Goal: Task Accomplishment & Management: Use online tool/utility

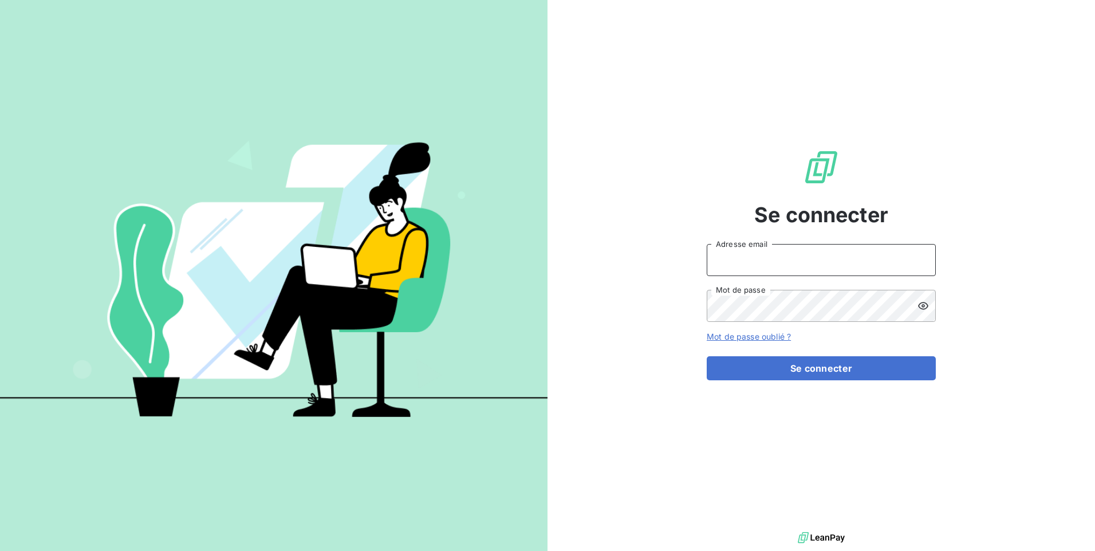
type input "[EMAIL_ADDRESS][DOMAIN_NAME]"
click at [810, 381] on div "Se connecter [EMAIL_ADDRESS][DOMAIN_NAME] Adresse email Mot de passe Mot de pas…" at bounding box center [821, 264] width 229 height 529
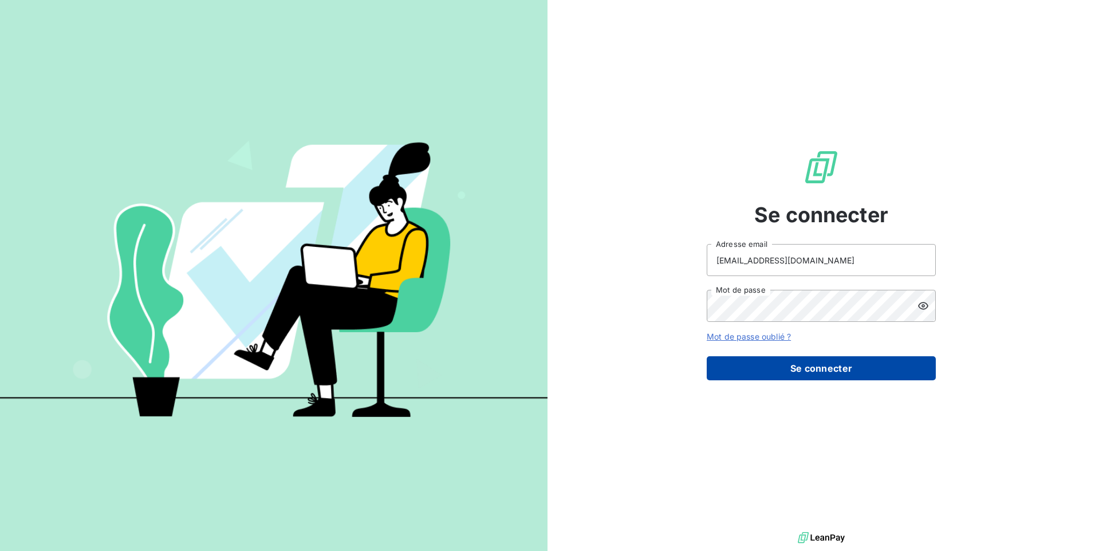
click at [812, 376] on button "Se connecter" at bounding box center [821, 368] width 229 height 24
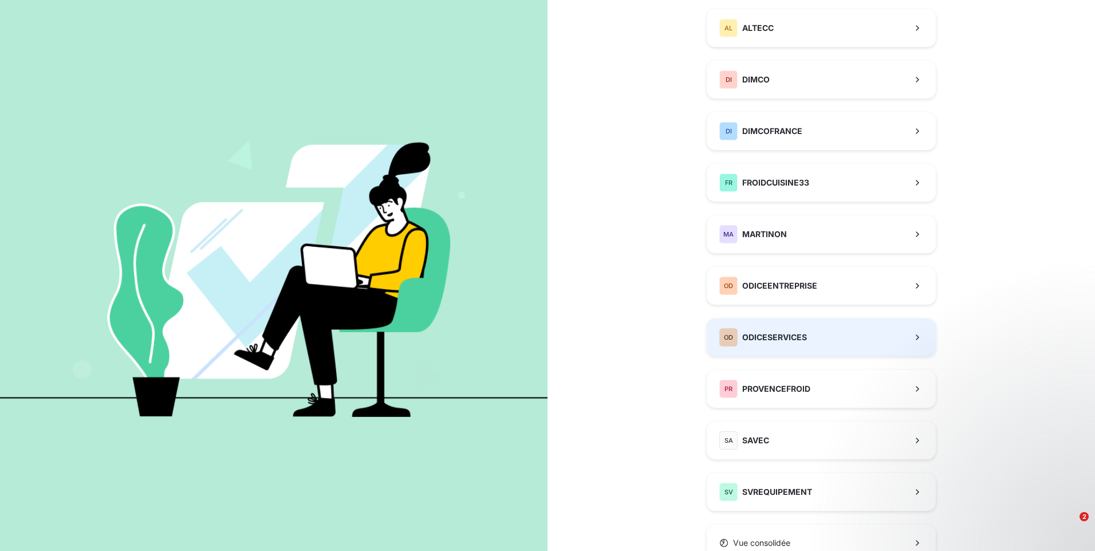
scroll to position [165, 0]
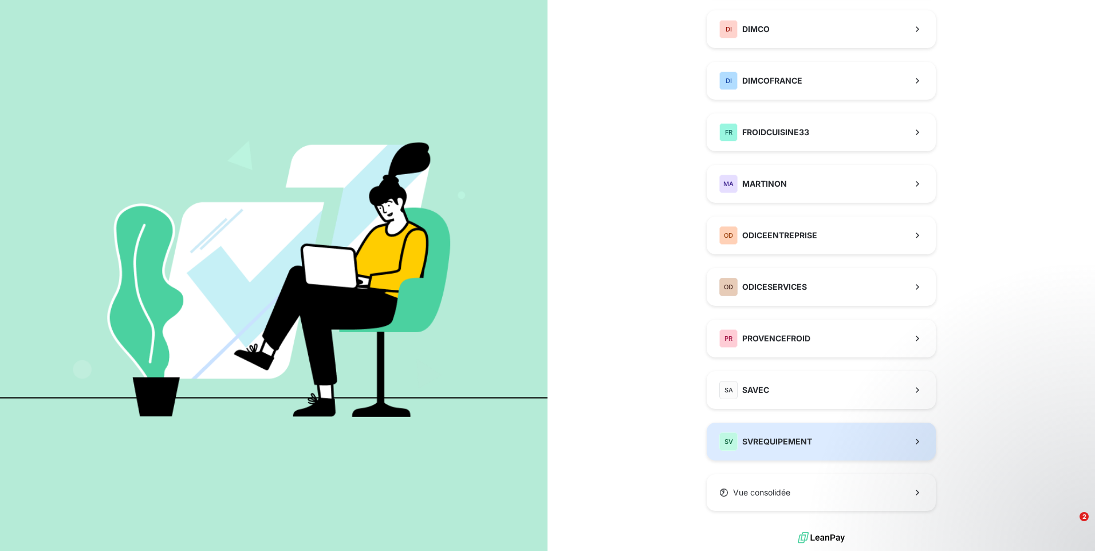
click at [764, 447] on div "SV SVREQUIPEMENT" at bounding box center [765, 441] width 93 height 18
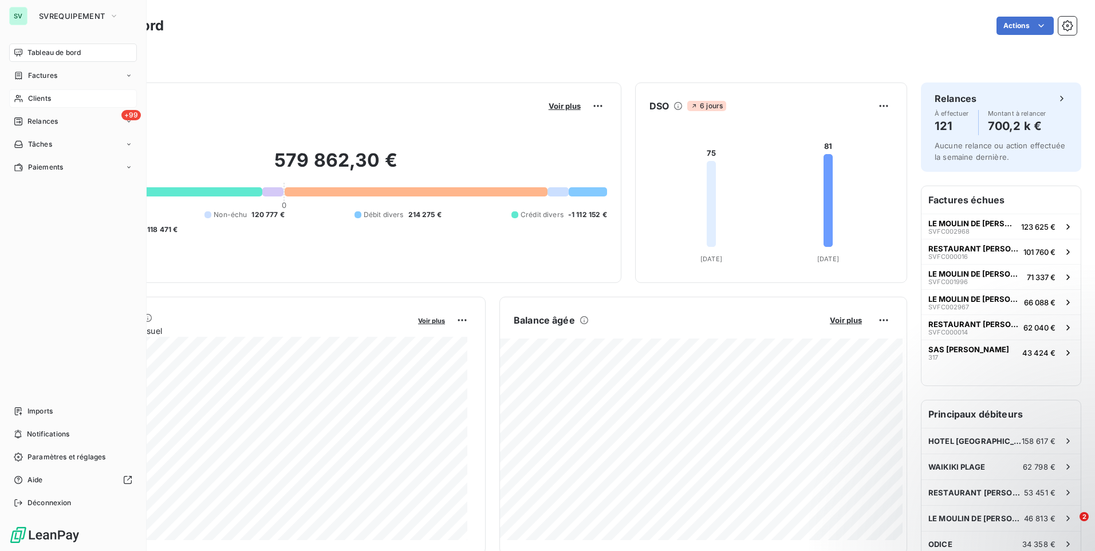
click at [28, 102] on span "Clients" at bounding box center [39, 98] width 23 height 10
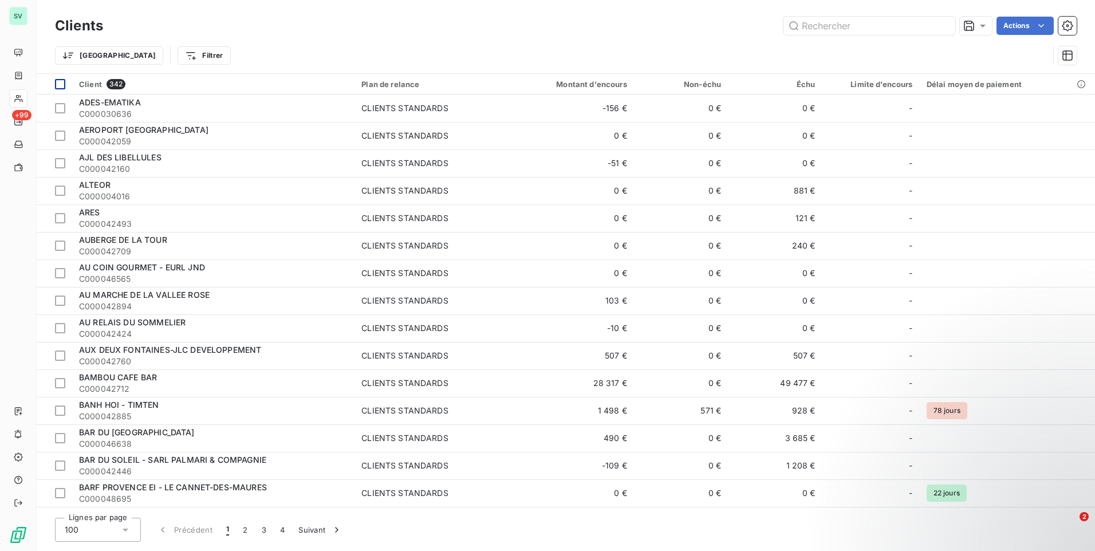
click at [60, 84] on div at bounding box center [60, 84] width 10 height 10
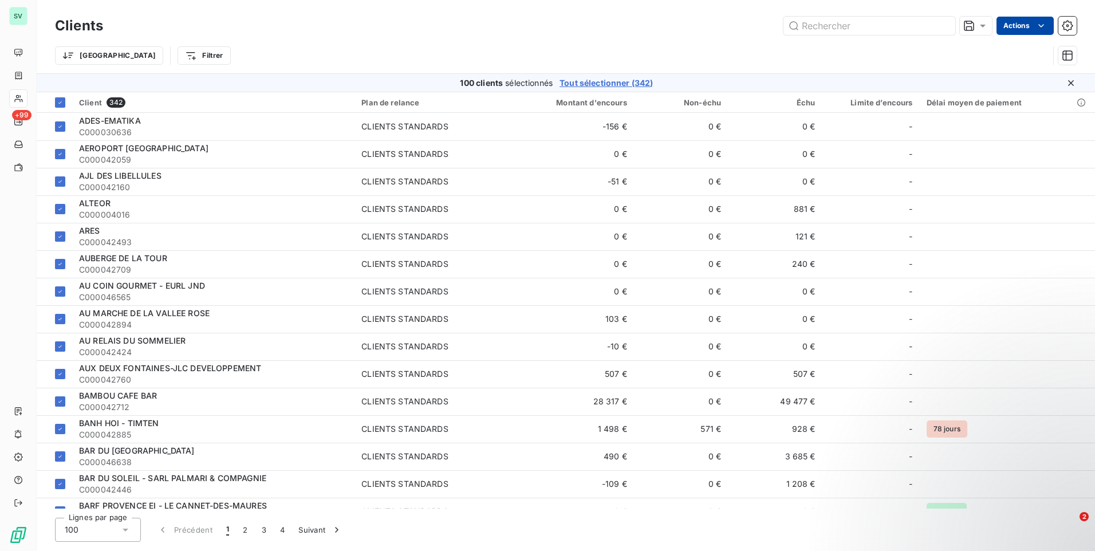
click at [1025, 30] on html "SV +99 Clients Actions Trier Filtrer 100 clients sélectionnés Tout sélectionner…" at bounding box center [547, 275] width 1095 height 551
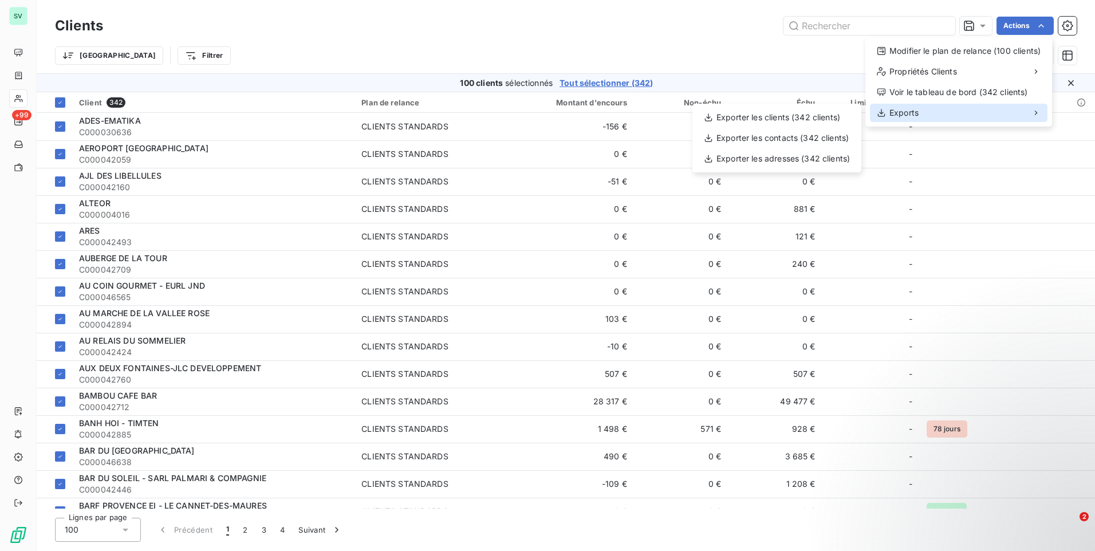
click at [942, 116] on div "Exports" at bounding box center [959, 113] width 178 height 18
click at [810, 116] on div "Exporter les clients (342 clients)" at bounding box center [777, 117] width 160 height 18
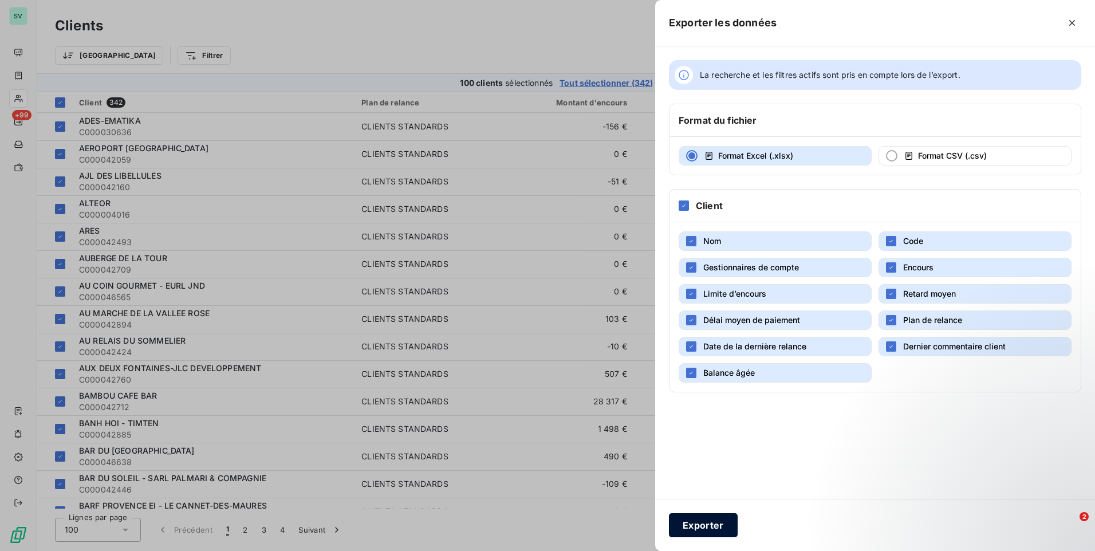
click at [707, 530] on button "Exporter" at bounding box center [703, 525] width 69 height 24
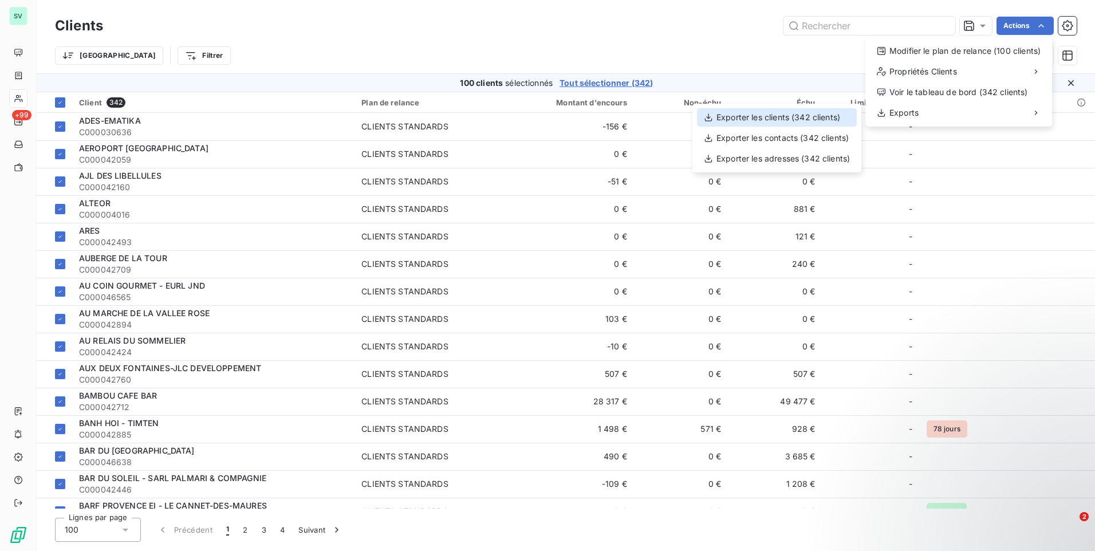
click at [830, 117] on div "Exporter les clients (342 clients)" at bounding box center [777, 117] width 160 height 18
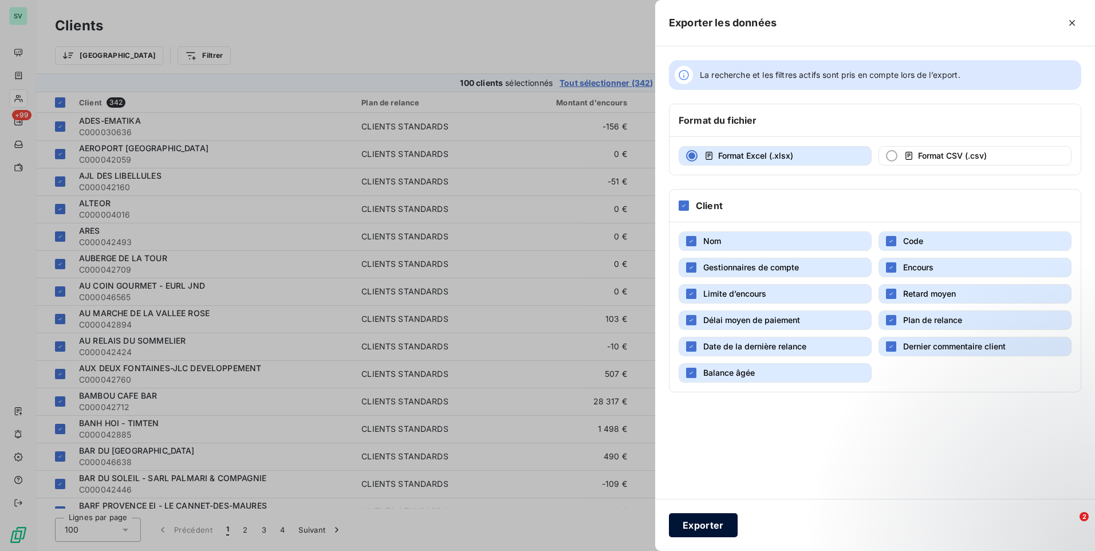
click at [680, 521] on button "Exporter" at bounding box center [703, 525] width 69 height 24
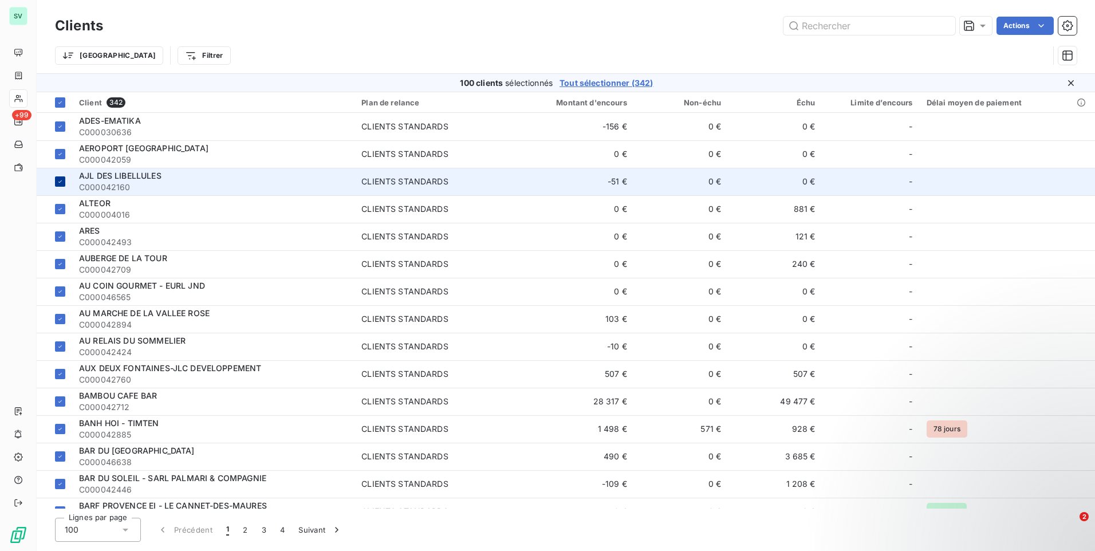
drag, startPoint x: 273, startPoint y: 32, endPoint x: 38, endPoint y: 168, distance: 271.8
click at [272, 32] on div "Actions" at bounding box center [597, 26] width 960 height 18
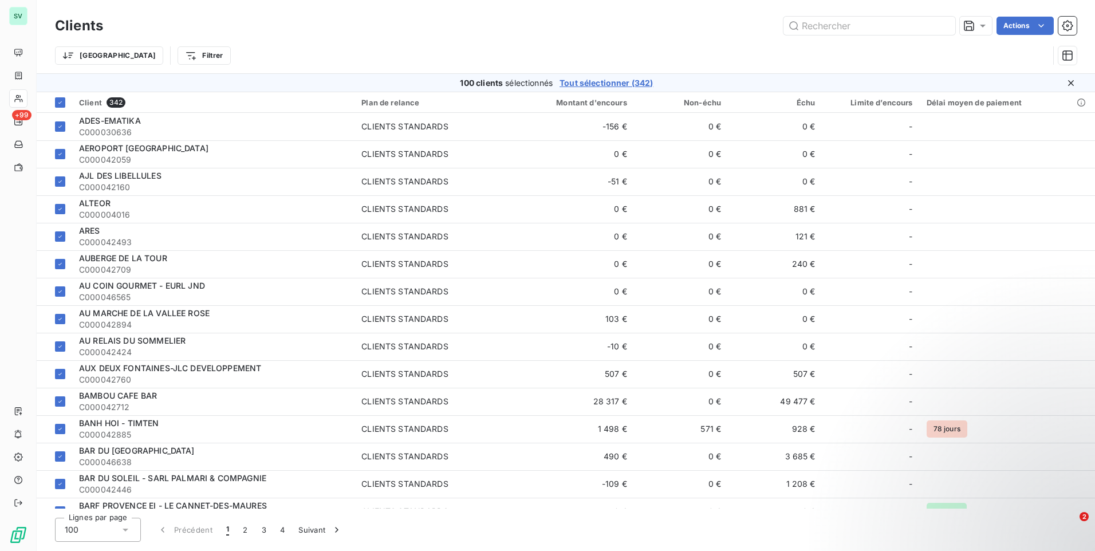
drag, startPoint x: 393, startPoint y: 26, endPoint x: 366, endPoint y: 2, distance: 36.5
click at [388, 14] on div "Clients Actions" at bounding box center [566, 26] width 1022 height 24
